Goal: Task Accomplishment & Management: Use online tool/utility

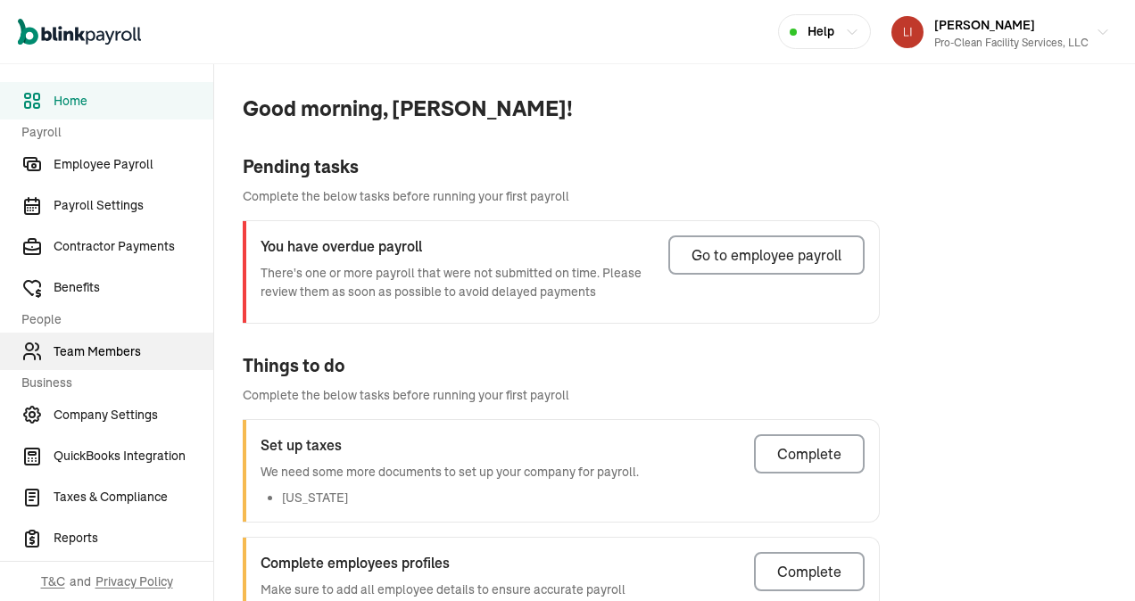
click at [132, 343] on span "Team Members" at bounding box center [134, 351] width 160 height 19
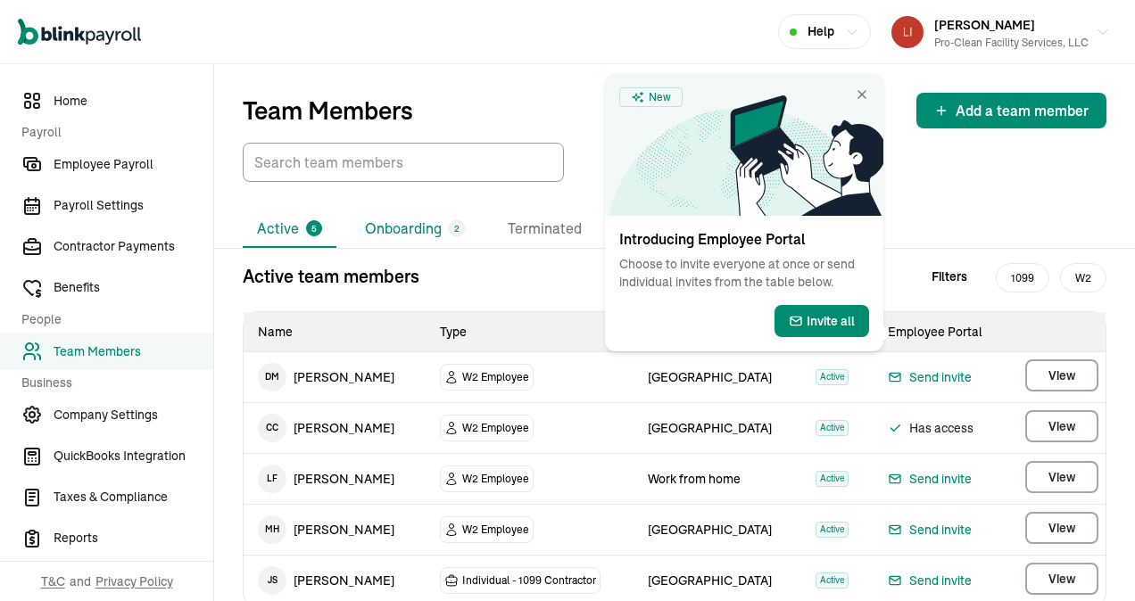
click at [435, 227] on li "Onboarding 2" at bounding box center [415, 228] width 128 height 37
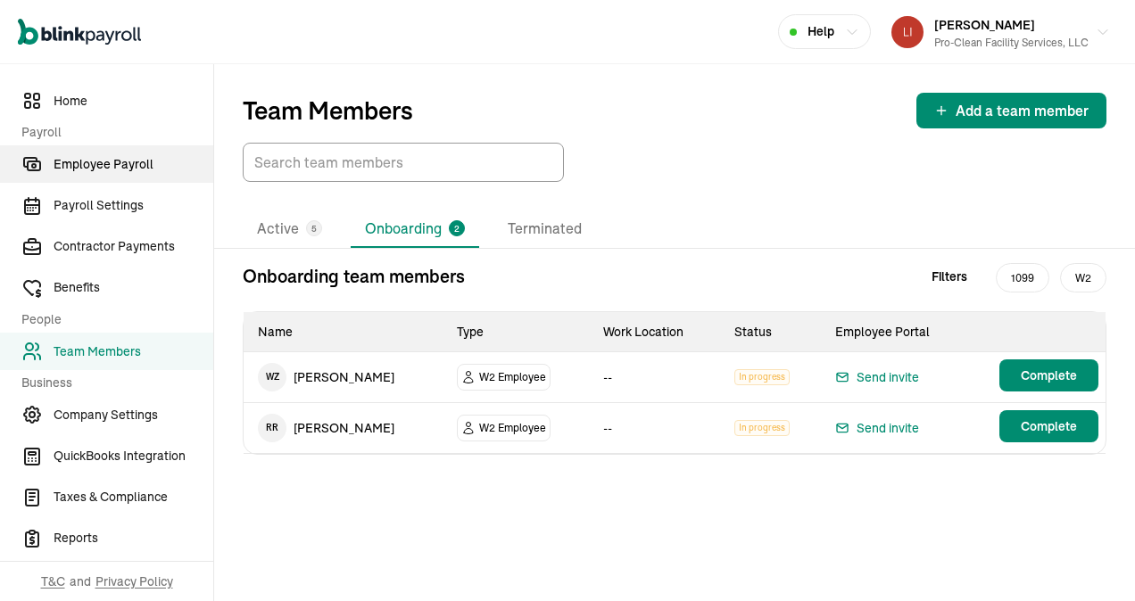
click at [118, 173] on span "Employee Payroll" at bounding box center [134, 164] width 160 height 19
